Goal: Information Seeking & Learning: Check status

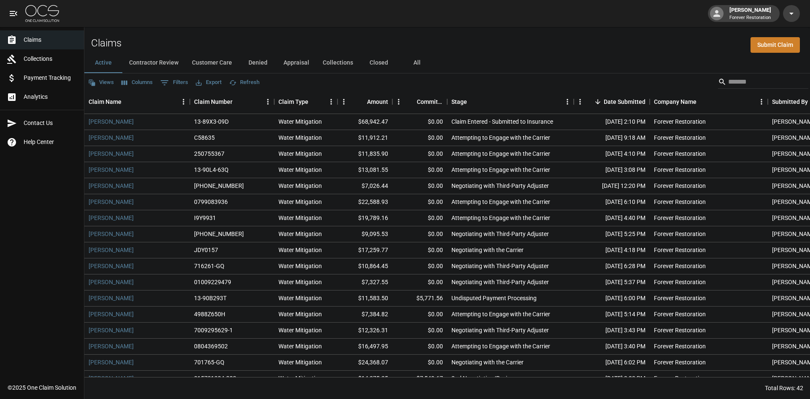
click at [213, 58] on button "Customer Care" at bounding box center [212, 63] width 54 height 20
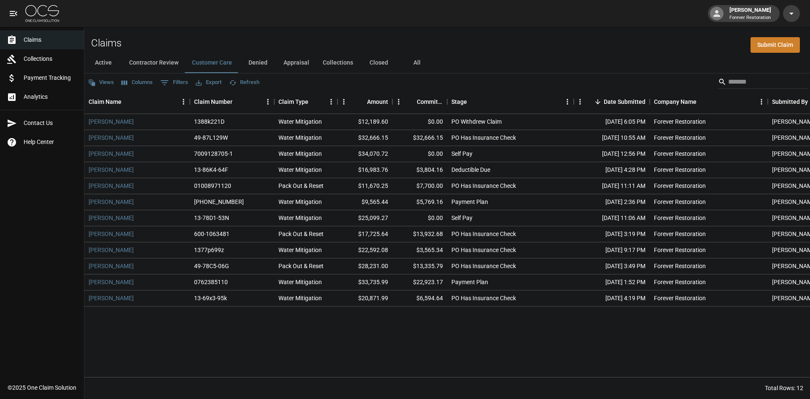
click at [102, 63] on button "Active" at bounding box center [103, 63] width 38 height 20
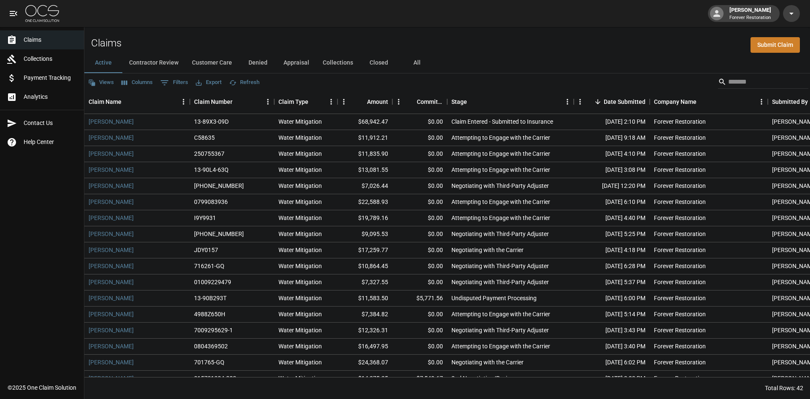
click at [217, 60] on button "Customer Care" at bounding box center [212, 63] width 54 height 20
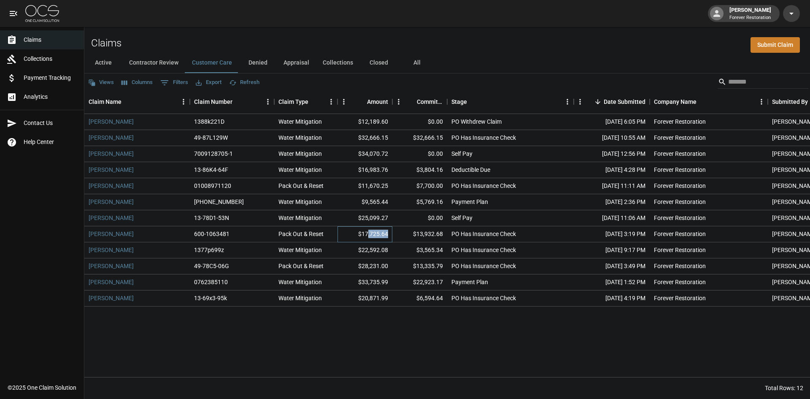
drag, startPoint x: 388, startPoint y: 235, endPoint x: 369, endPoint y: 235, distance: 19.8
click at [369, 235] on div "$17,725.64" at bounding box center [365, 234] width 55 height 16
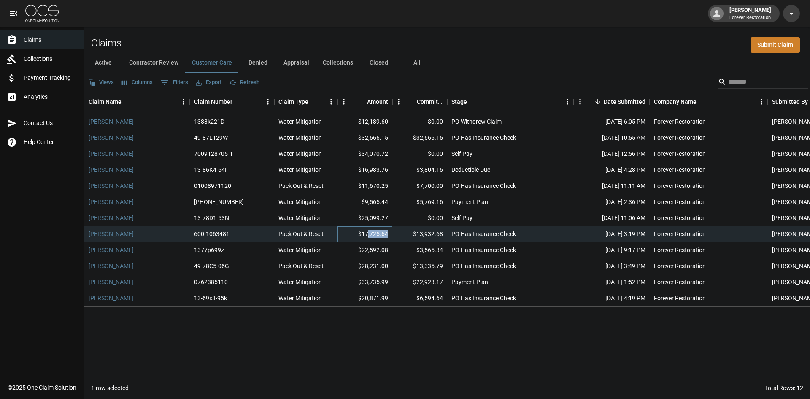
click at [377, 236] on div "$17,725.64" at bounding box center [365, 234] width 55 height 16
click at [410, 58] on button "All" at bounding box center [417, 63] width 38 height 20
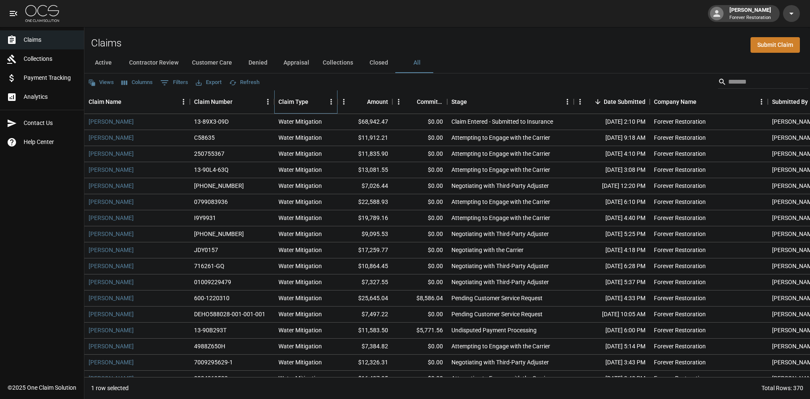
click at [288, 99] on div "Claim Type" at bounding box center [294, 102] width 30 height 24
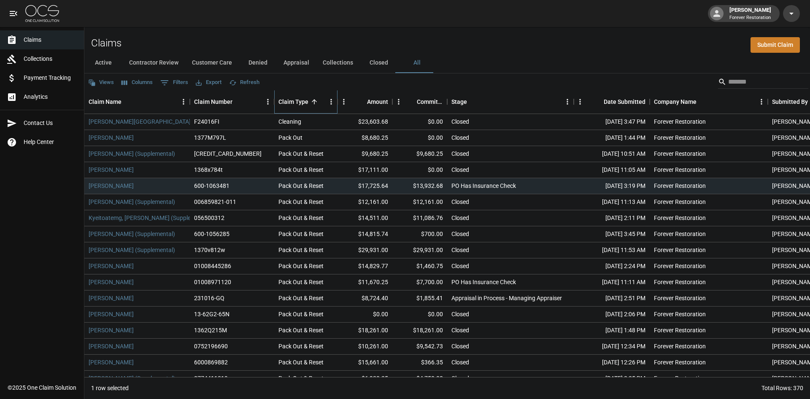
click at [292, 99] on div "Claim Type" at bounding box center [294, 102] width 30 height 24
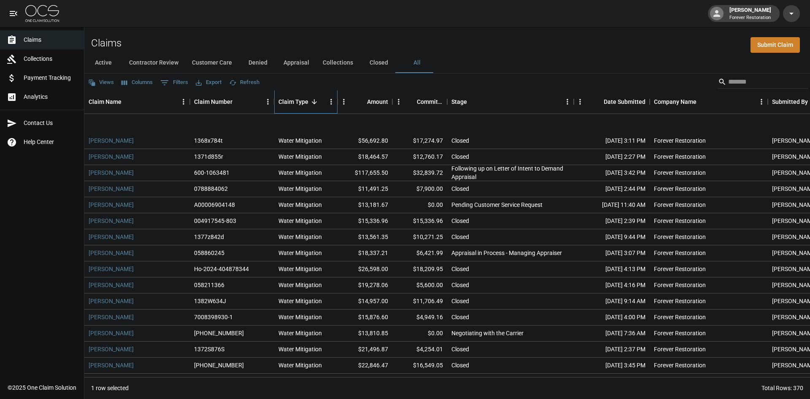
scroll to position [42, 0]
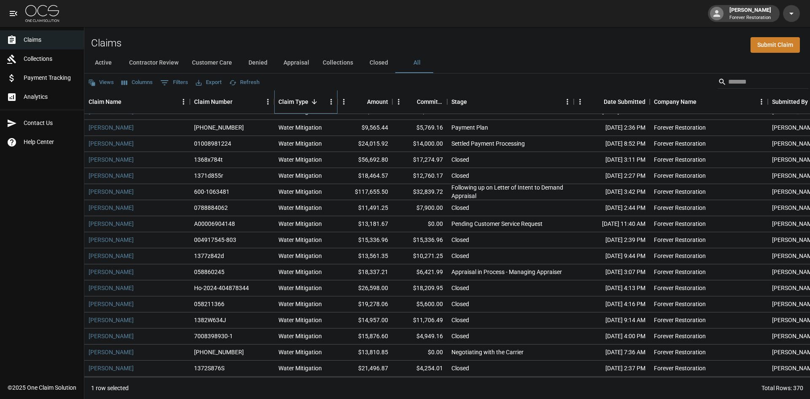
click at [307, 103] on div "Claim Type" at bounding box center [294, 102] width 30 height 24
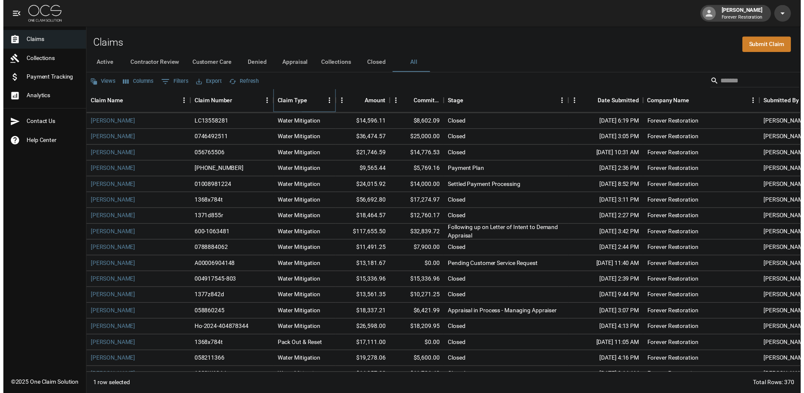
scroll to position [0, 0]
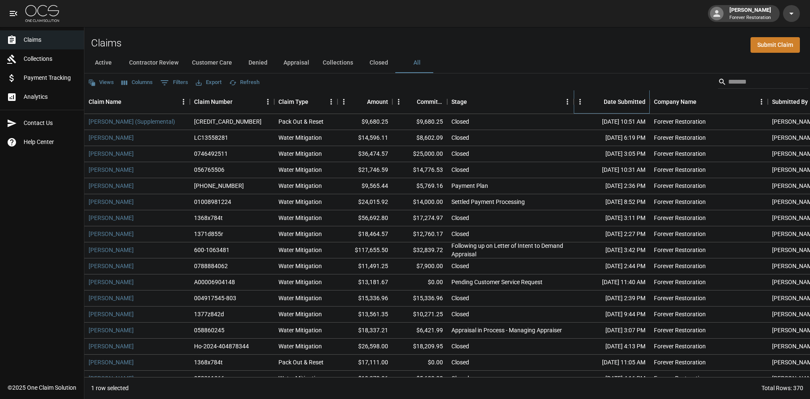
click at [634, 98] on div "Date Submitted" at bounding box center [625, 102] width 42 height 24
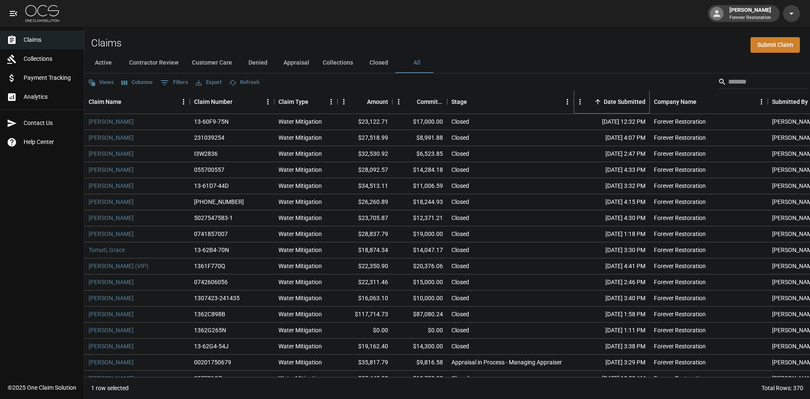
click at [625, 98] on div "Date Submitted" at bounding box center [625, 102] width 42 height 24
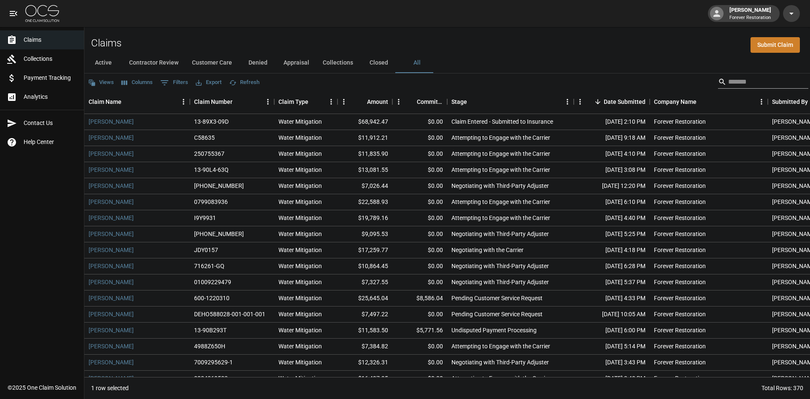
click at [736, 84] on input "Search" at bounding box center [763, 82] width 68 height 14
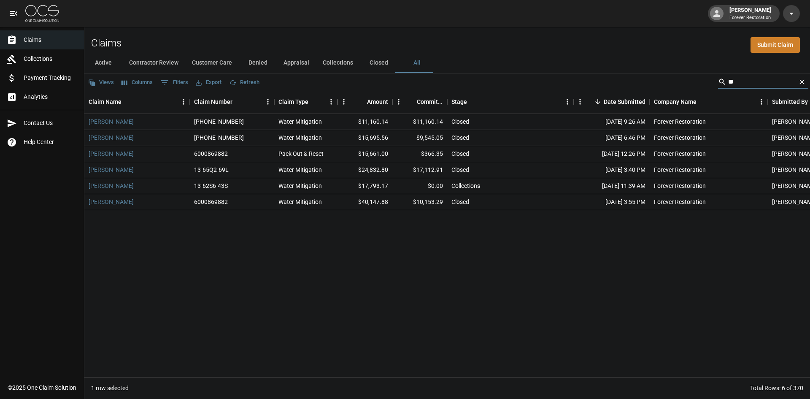
type input "*"
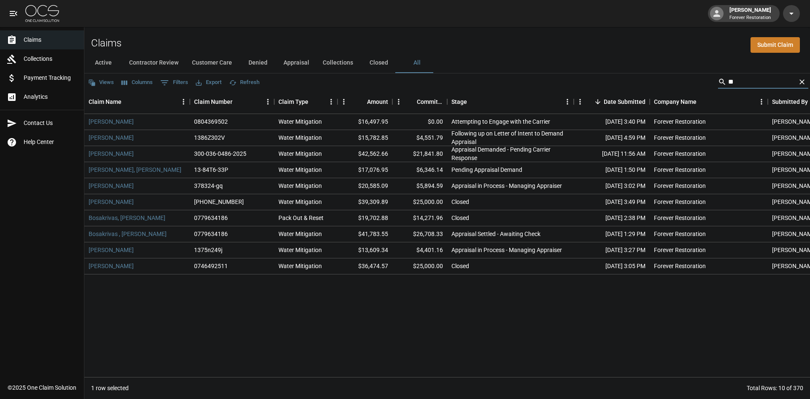
type input "*"
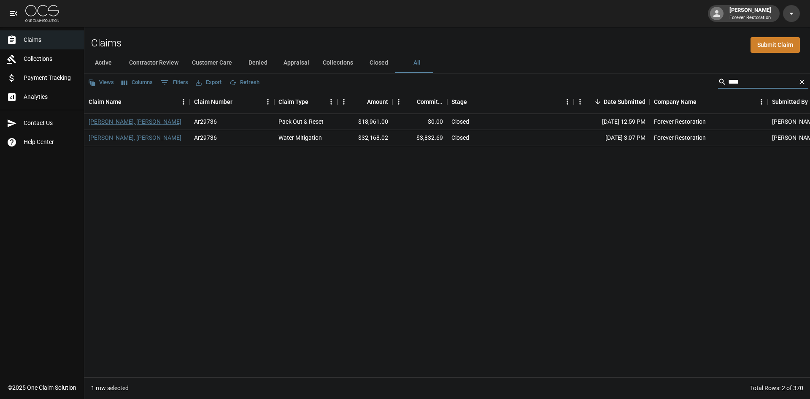
type input "****"
click at [121, 120] on link "[PERSON_NAME], [PERSON_NAME]" at bounding box center [135, 121] width 93 height 8
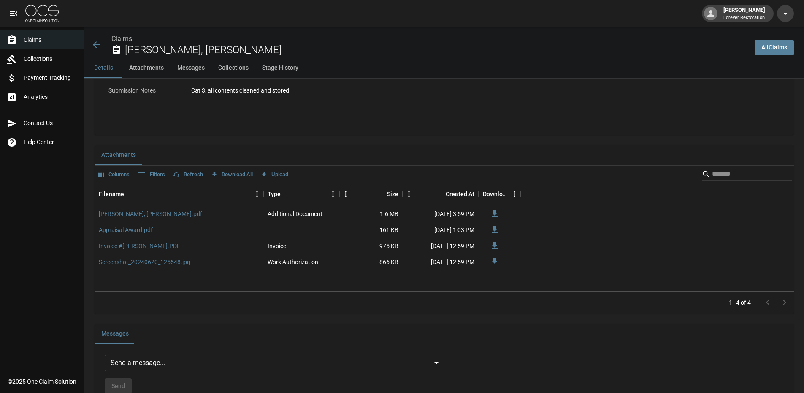
scroll to position [436, 0]
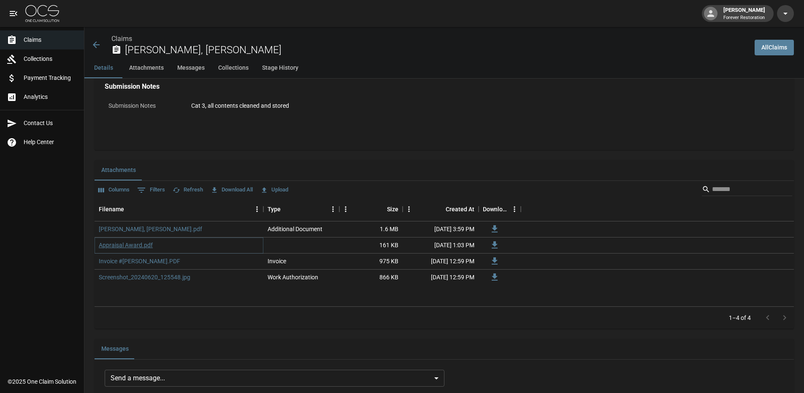
click at [140, 243] on link "Appraisal Award.pdf" at bounding box center [126, 245] width 54 height 8
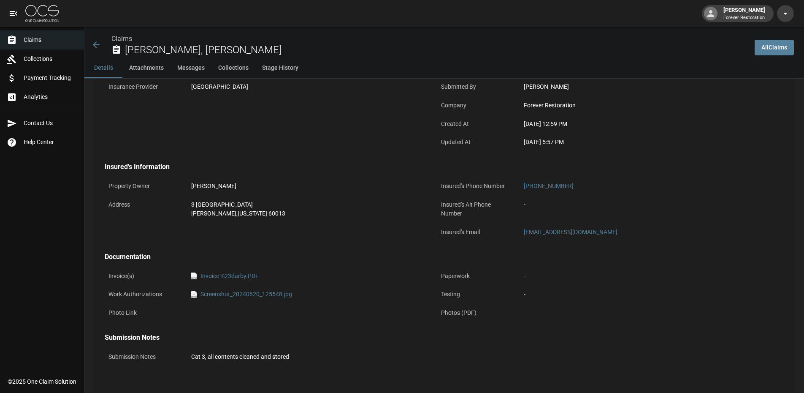
scroll to position [183, 0]
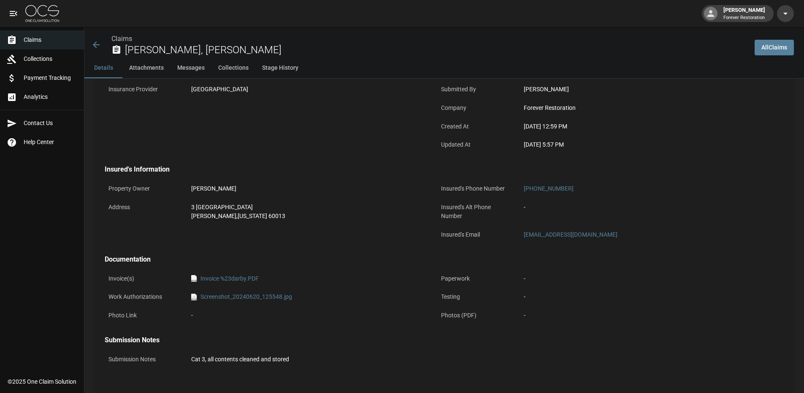
click at [92, 43] on icon at bounding box center [96, 45] width 10 height 10
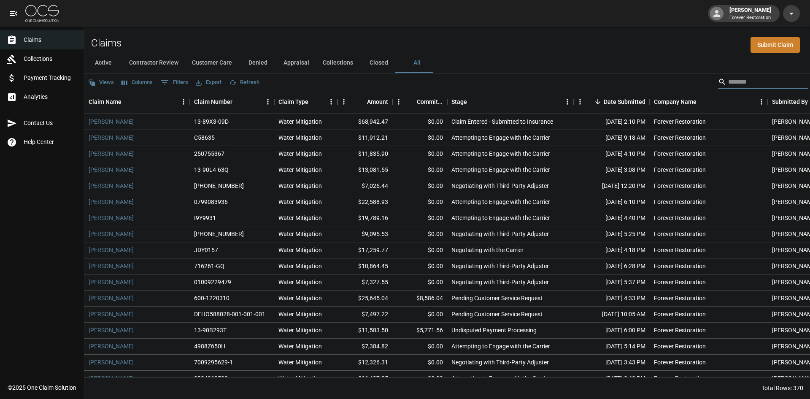
click at [729, 79] on input "Search" at bounding box center [763, 82] width 68 height 14
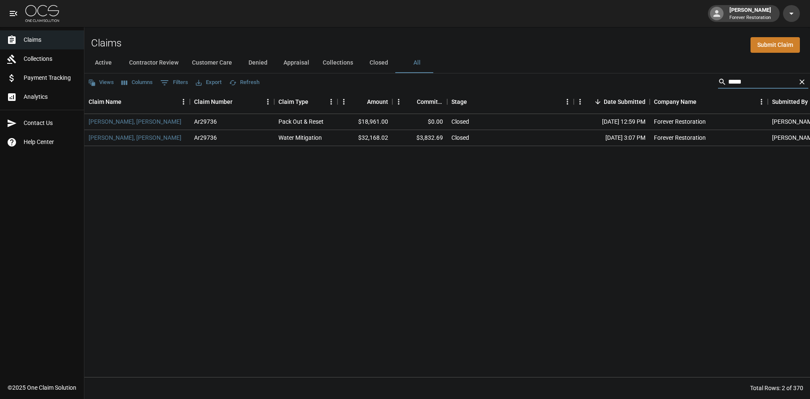
type input "*****"
click at [805, 82] on icon "Clear" at bounding box center [802, 82] width 8 height 8
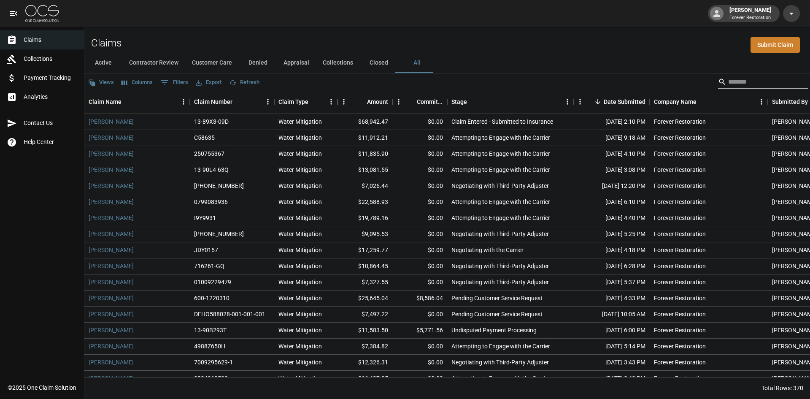
click at [757, 83] on input "Search" at bounding box center [763, 82] width 68 height 14
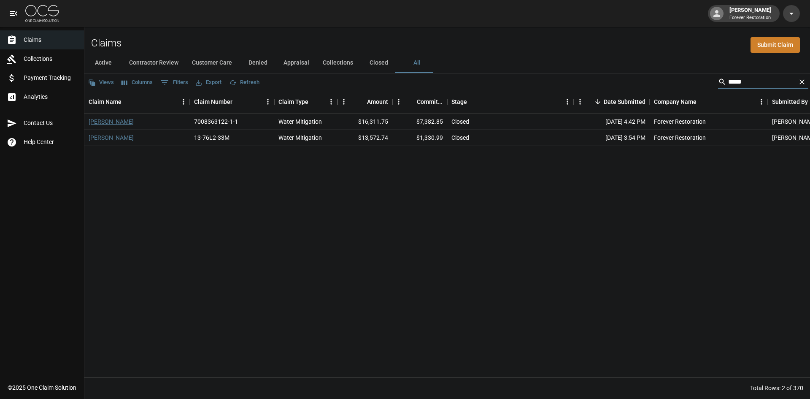
type input "*****"
click at [110, 122] on link "[PERSON_NAME]" at bounding box center [111, 121] width 45 height 8
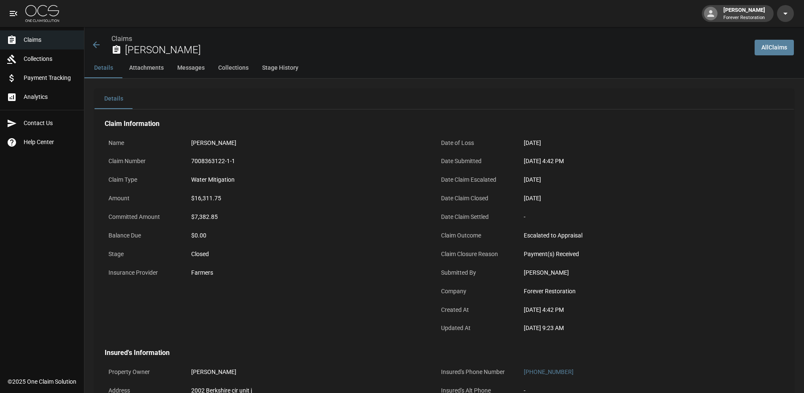
click at [100, 49] on icon at bounding box center [96, 45] width 10 height 10
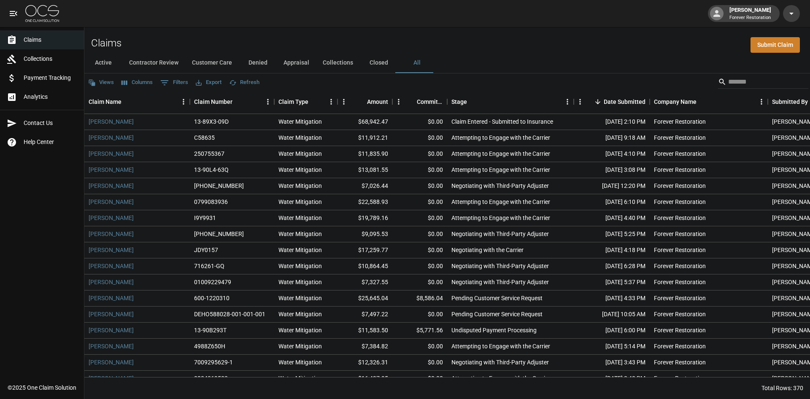
click at [737, 84] on input "Search" at bounding box center [763, 82] width 68 height 14
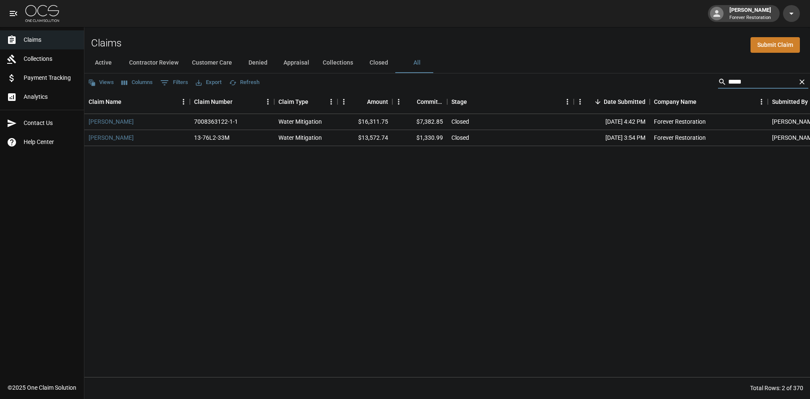
type input "*****"
click at [801, 80] on icon "Clear" at bounding box center [802, 82] width 8 height 8
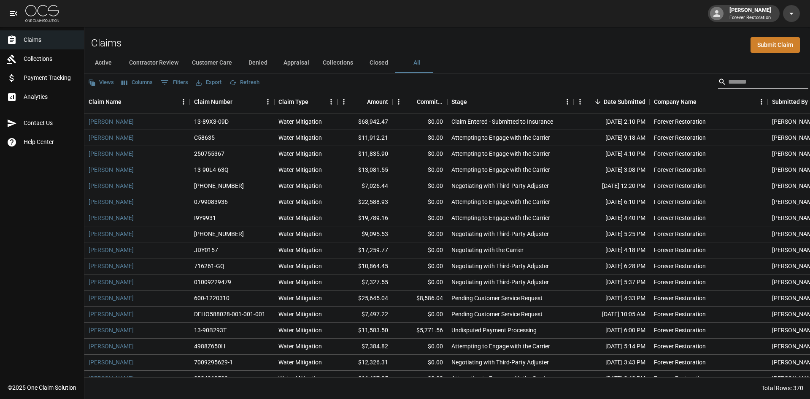
click at [729, 84] on input "Search" at bounding box center [763, 82] width 68 height 14
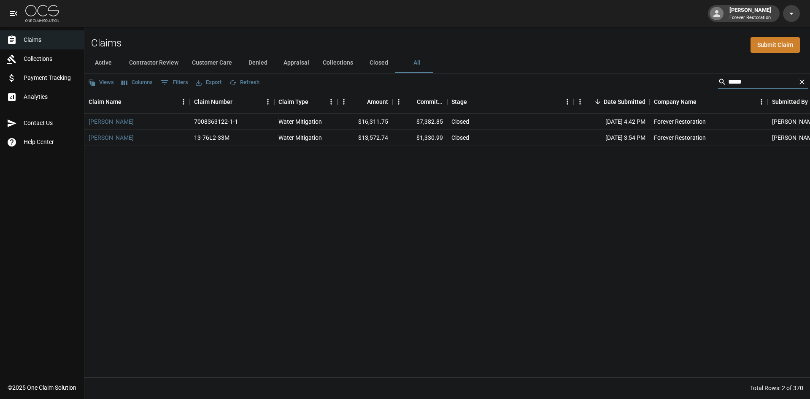
type input "*****"
click at [800, 80] on icon "Clear" at bounding box center [802, 81] width 5 height 5
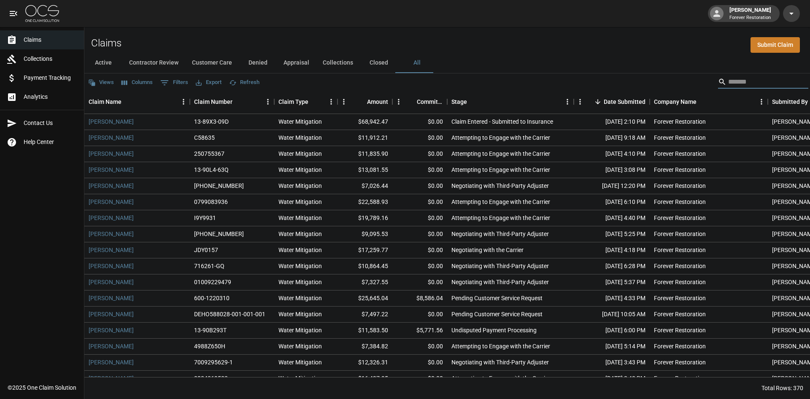
click at [774, 75] on input "Search" at bounding box center [763, 82] width 68 height 14
type input "*"
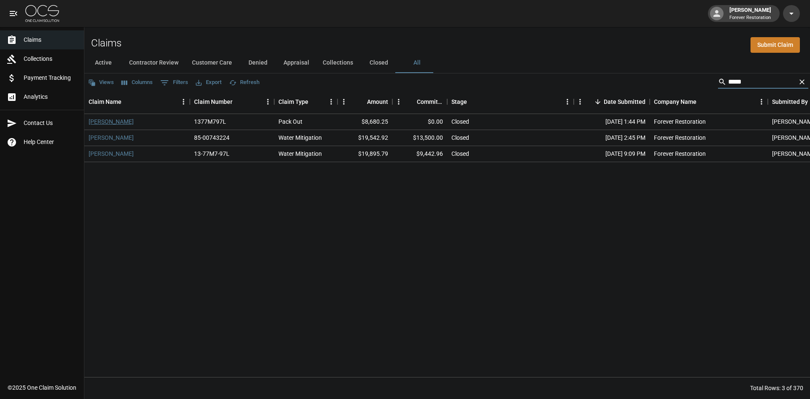
type input "*****"
click at [105, 125] on link "[PERSON_NAME]" at bounding box center [111, 121] width 45 height 8
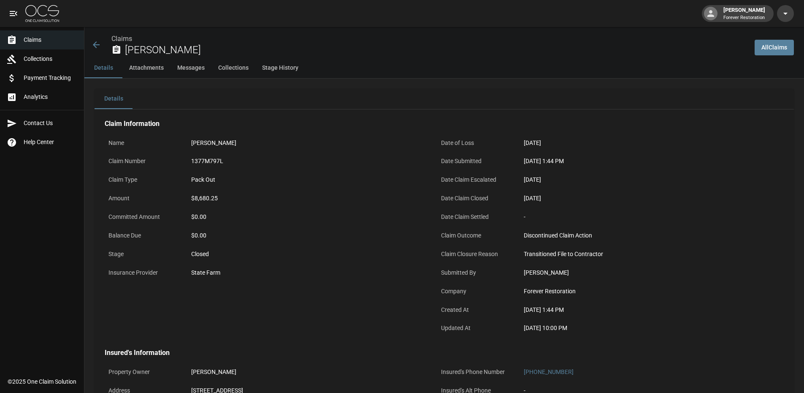
click at [95, 43] on icon at bounding box center [96, 44] width 7 height 7
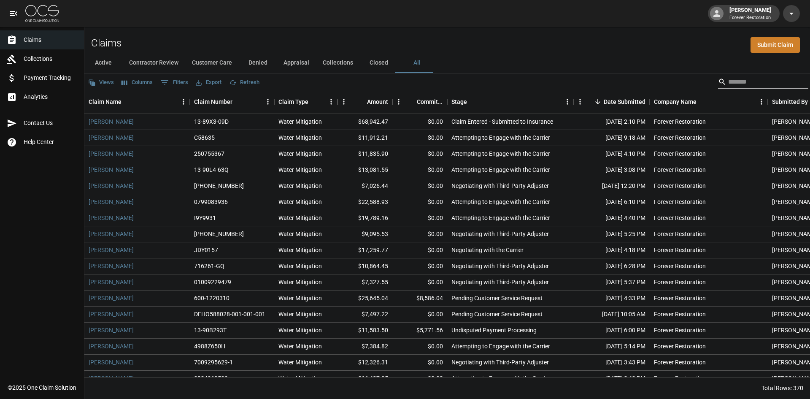
click at [729, 87] on input "Search" at bounding box center [763, 82] width 68 height 14
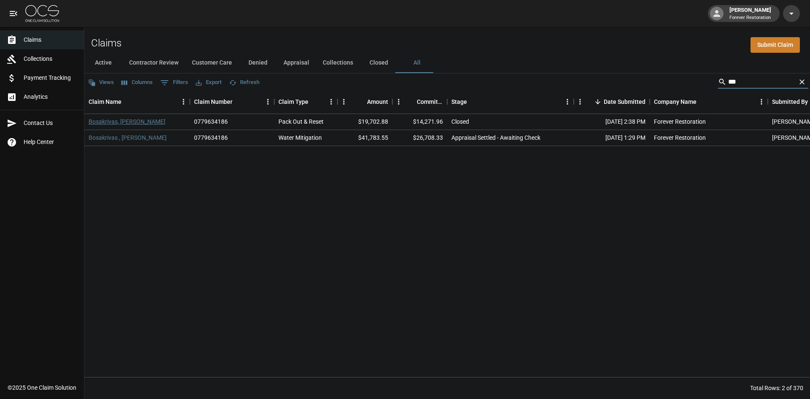
type input "***"
click at [104, 118] on link "Bosakrivas, [PERSON_NAME]" at bounding box center [127, 121] width 77 height 8
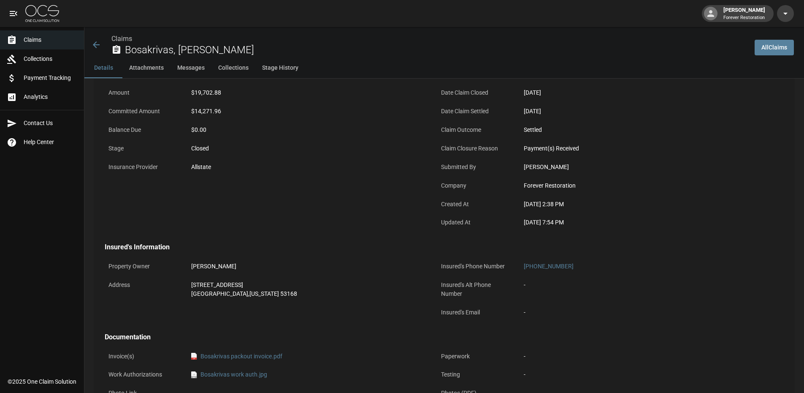
scroll to position [42, 0]
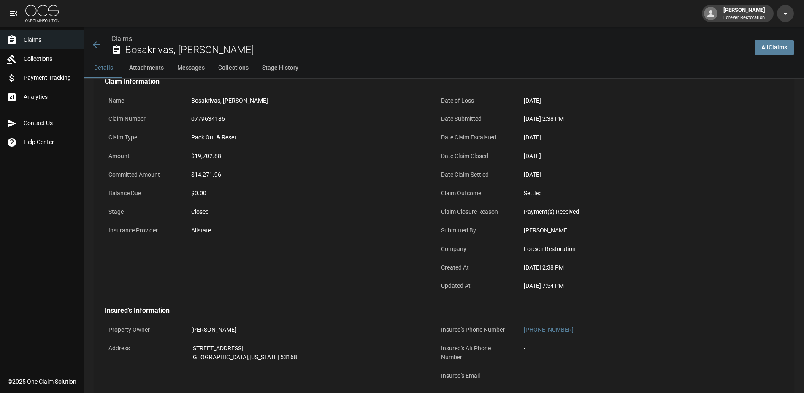
click at [96, 45] on icon at bounding box center [96, 44] width 7 height 7
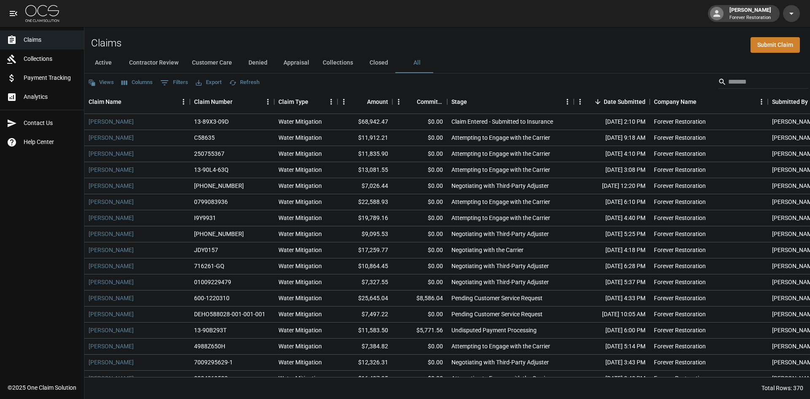
click at [747, 72] on div "Active Contractor Review Customer Care Denied Appraisal Collections Closed All" at bounding box center [447, 63] width 726 height 20
click at [744, 79] on input "Search" at bounding box center [763, 82] width 68 height 14
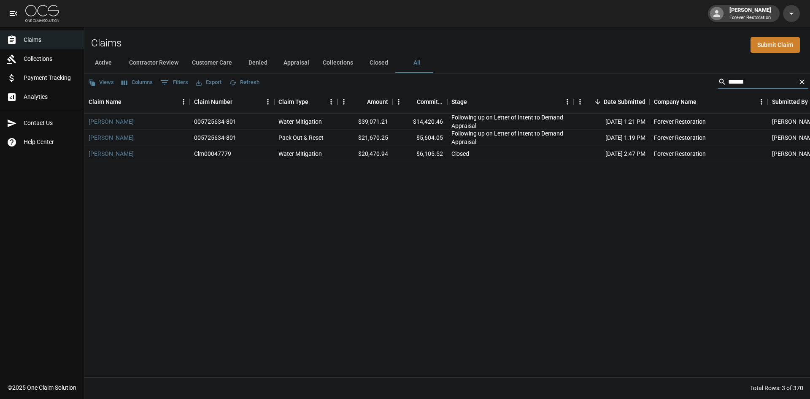
type input "******"
click at [96, 58] on button "Active" at bounding box center [103, 63] width 38 height 20
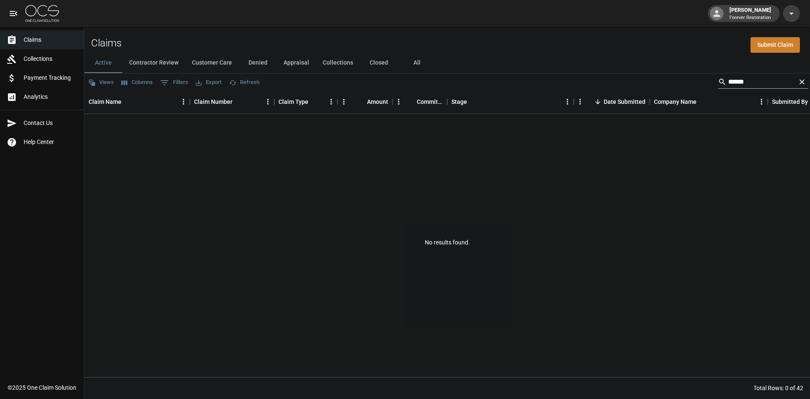
click at [805, 81] on icon "Clear" at bounding box center [802, 82] width 8 height 8
